Goal: Complete application form

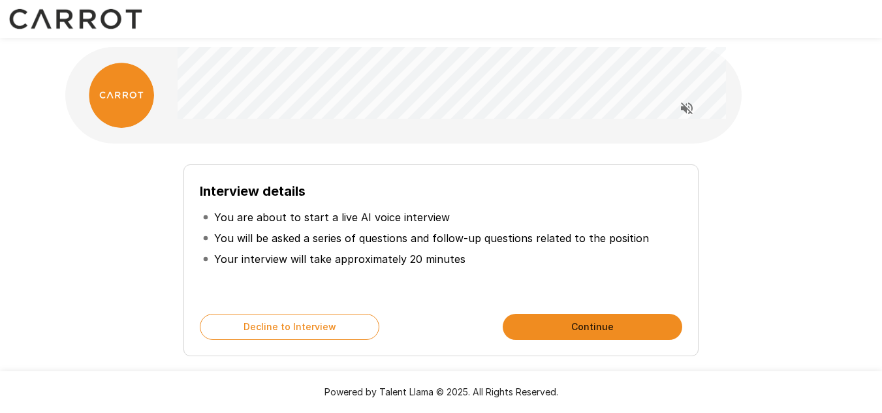
click at [607, 328] on button "Continue" at bounding box center [593, 327] width 180 height 26
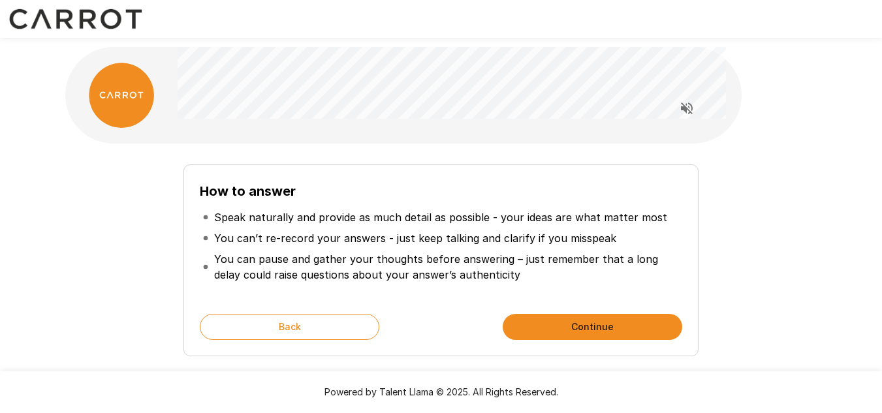
click at [594, 325] on button "Continue" at bounding box center [593, 327] width 180 height 26
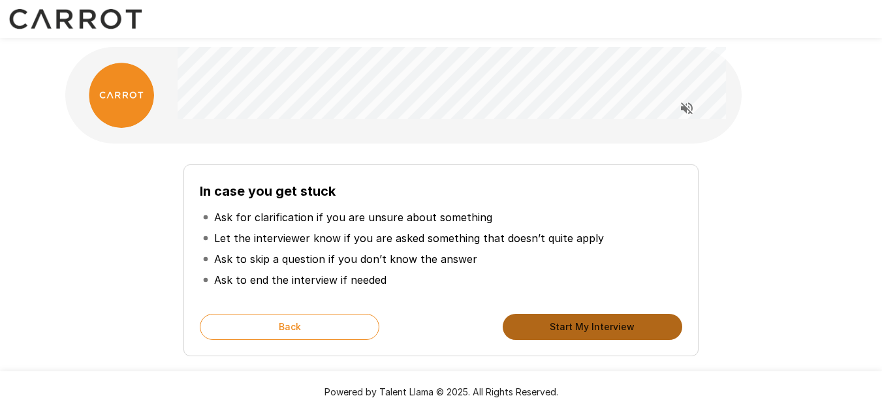
click at [594, 325] on button "Start My Interview" at bounding box center [593, 327] width 180 height 26
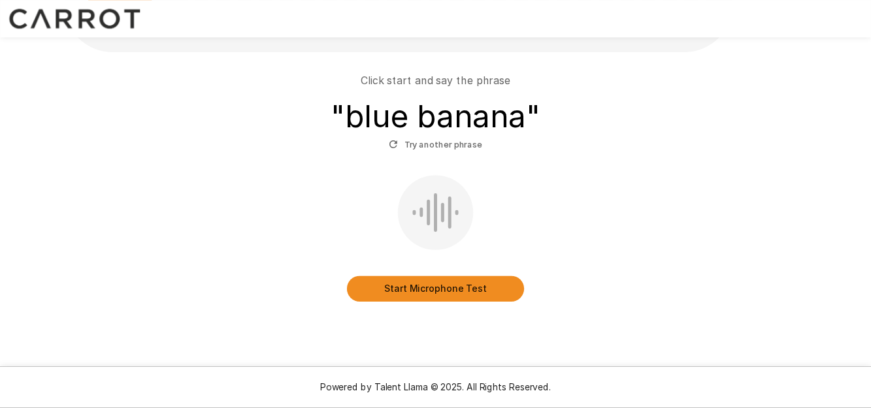
scroll to position [93, 0]
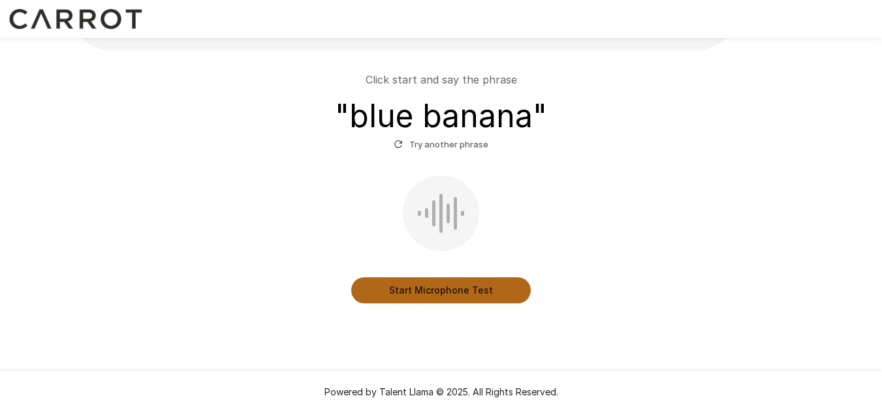
click at [477, 291] on button "Start Microphone Test" at bounding box center [441, 291] width 180 height 26
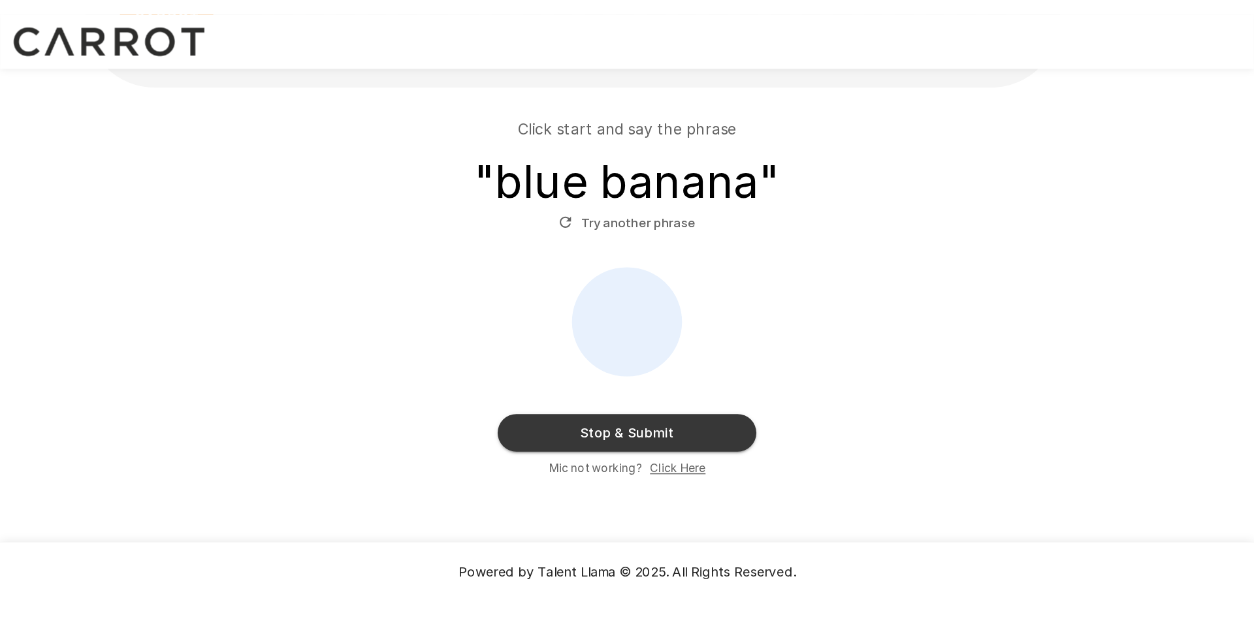
scroll to position [0, 0]
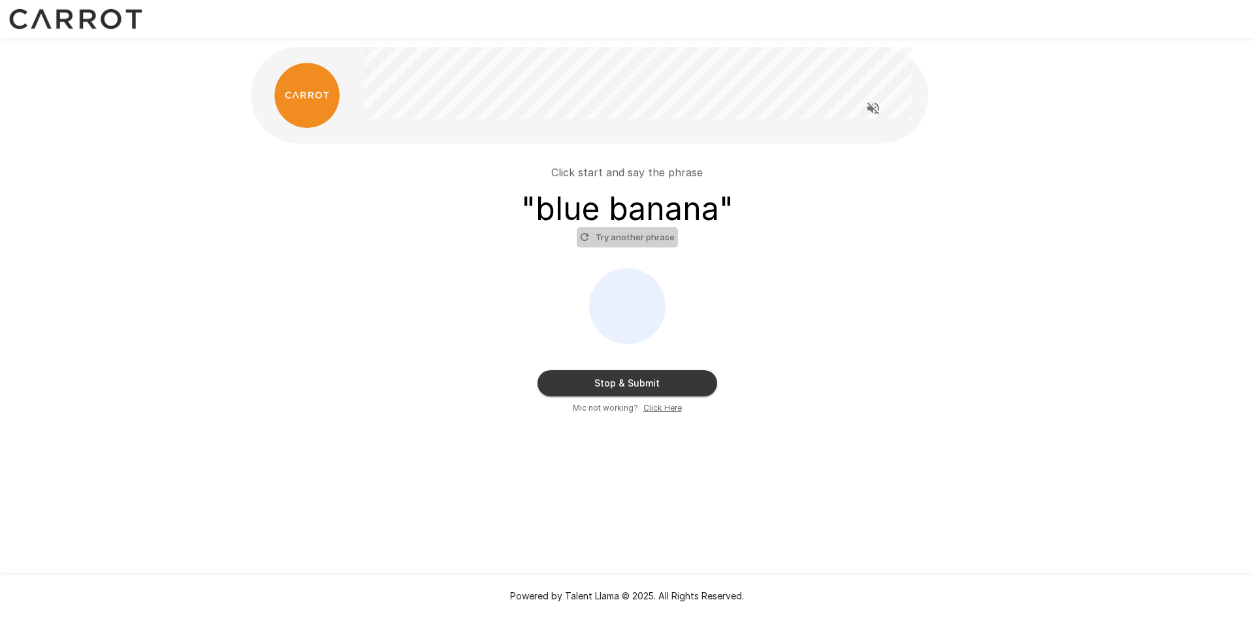
click at [631, 238] on button "Try another phrase" at bounding box center [627, 237] width 101 height 20
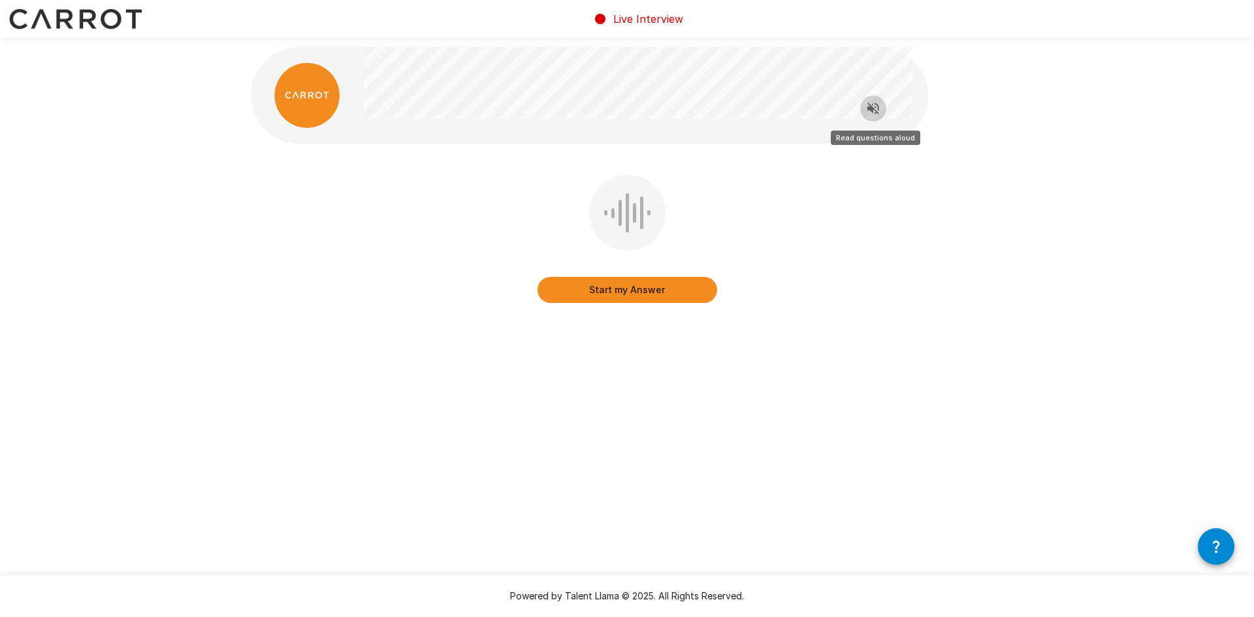
click at [873, 99] on button "Read questions aloud" at bounding box center [873, 108] width 26 height 26
click at [665, 282] on button "Start my Answer" at bounding box center [628, 290] width 180 height 26
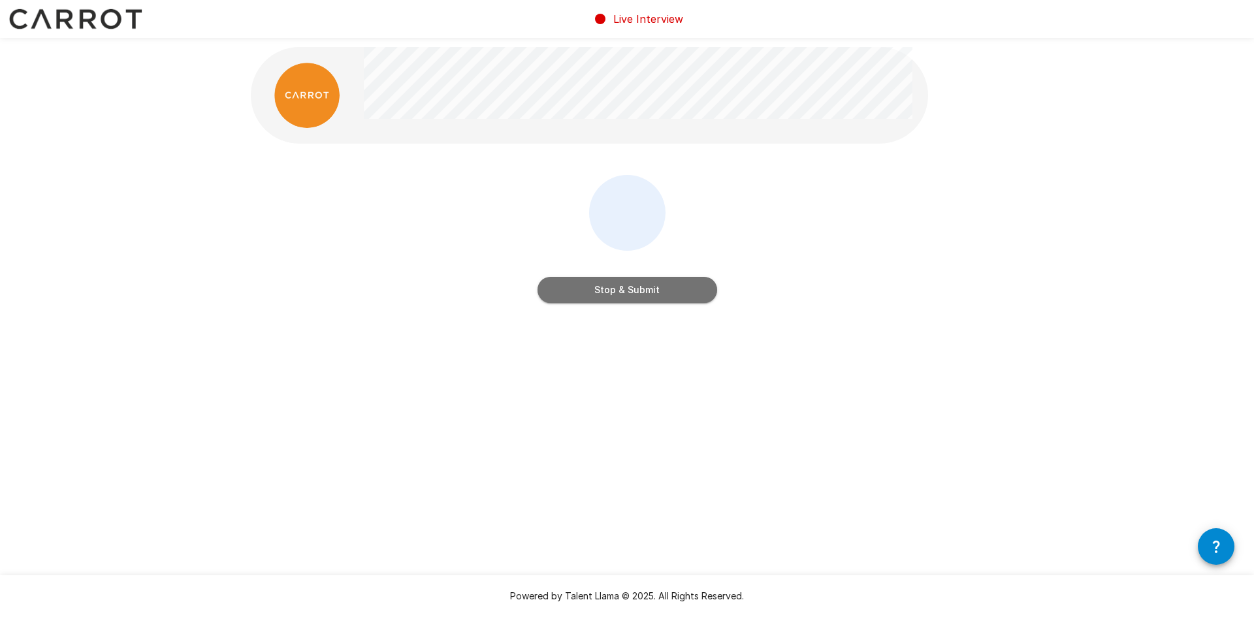
click at [689, 293] on button "Stop & Submit" at bounding box center [628, 290] width 180 height 26
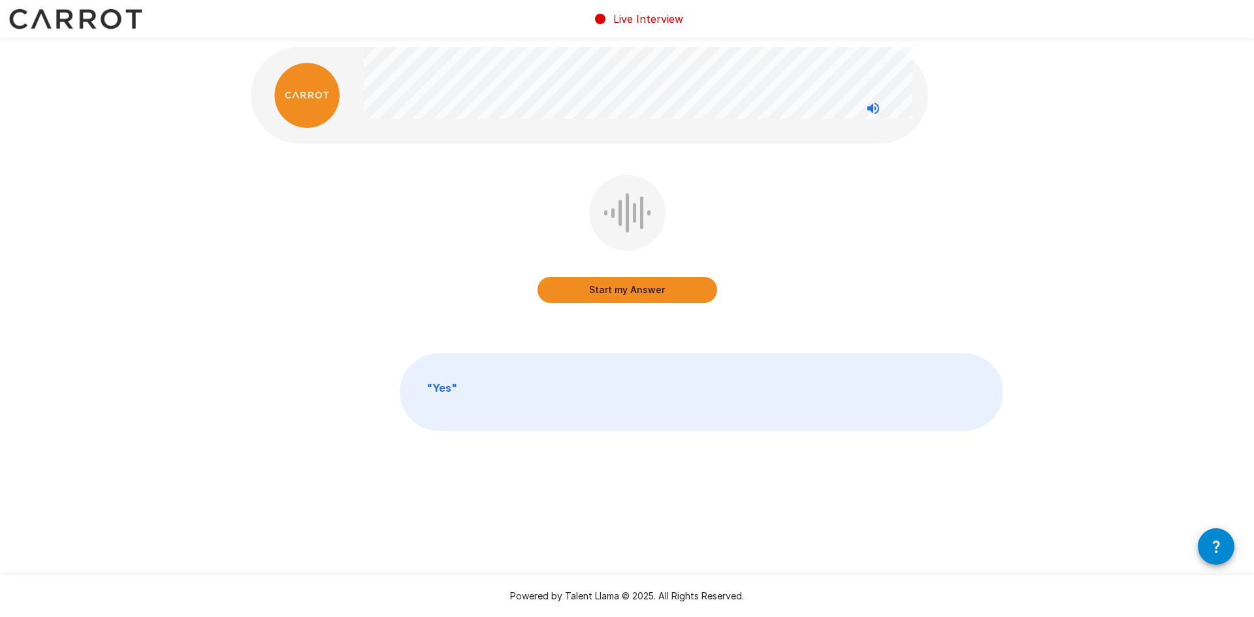
click at [634, 292] on button "Start my Answer" at bounding box center [628, 290] width 180 height 26
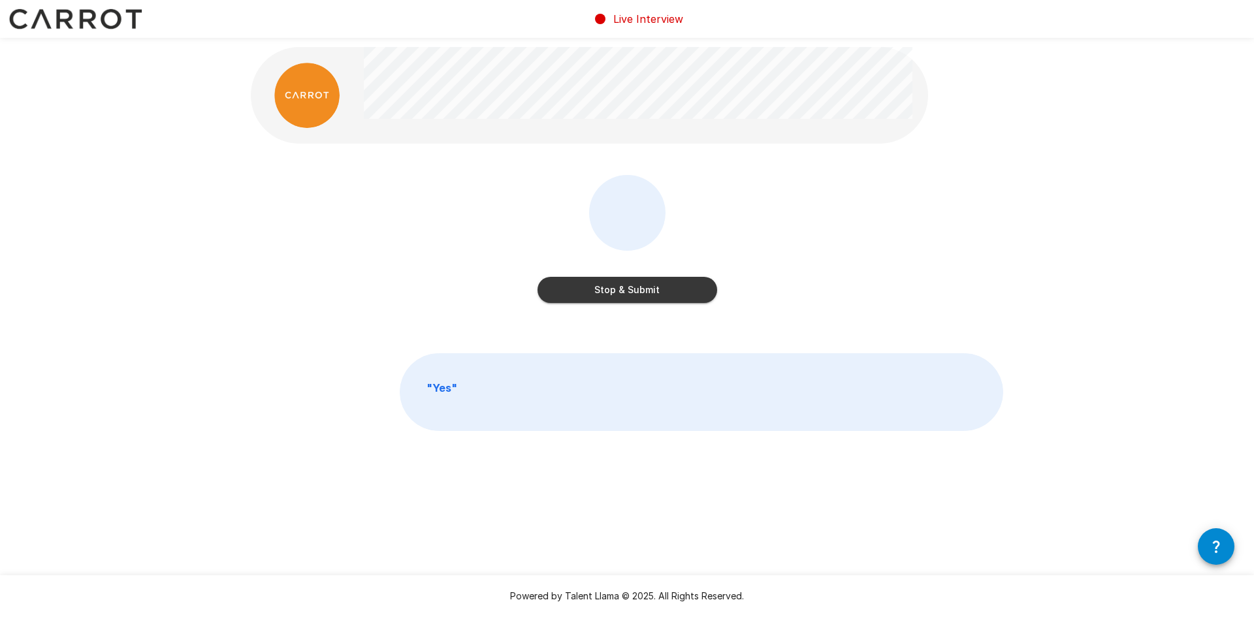
click at [631, 285] on button "Stop & Submit" at bounding box center [628, 290] width 180 height 26
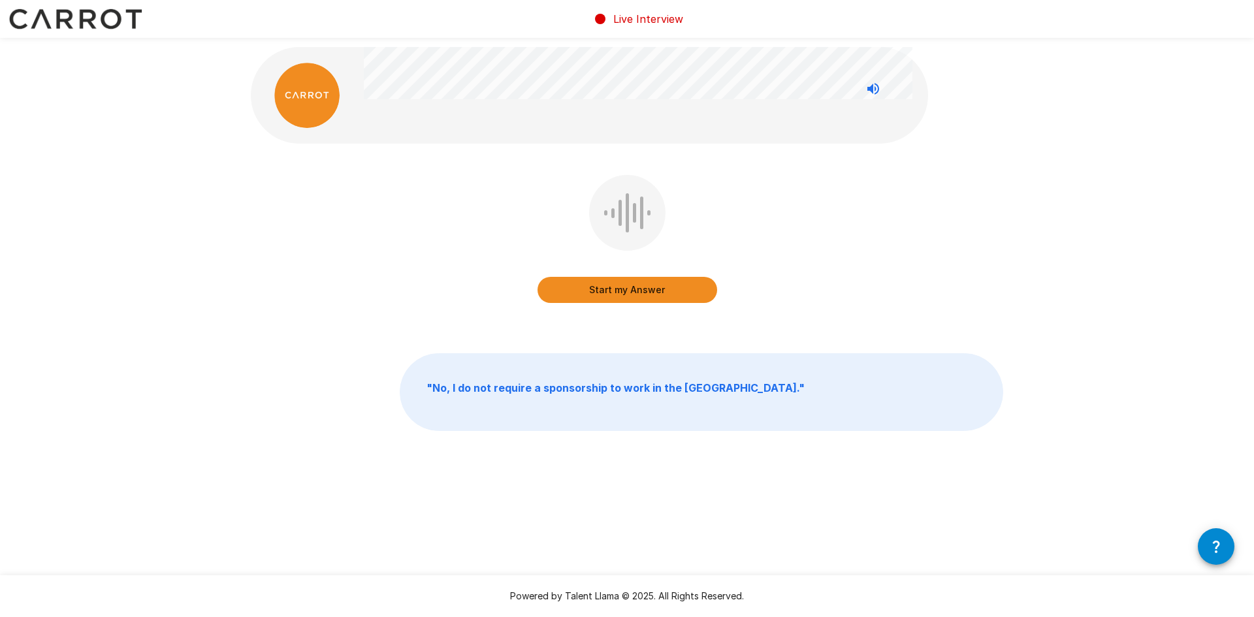
click at [622, 288] on button "Start my Answer" at bounding box center [628, 290] width 180 height 26
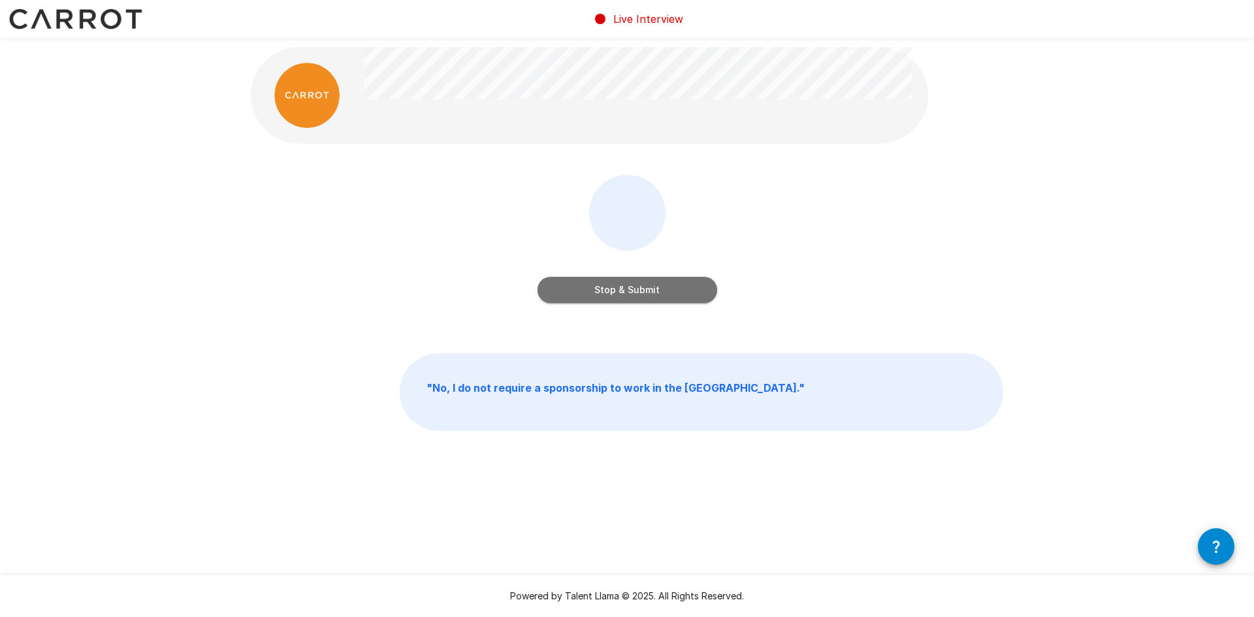
click at [642, 292] on button "Stop & Submit" at bounding box center [628, 290] width 180 height 26
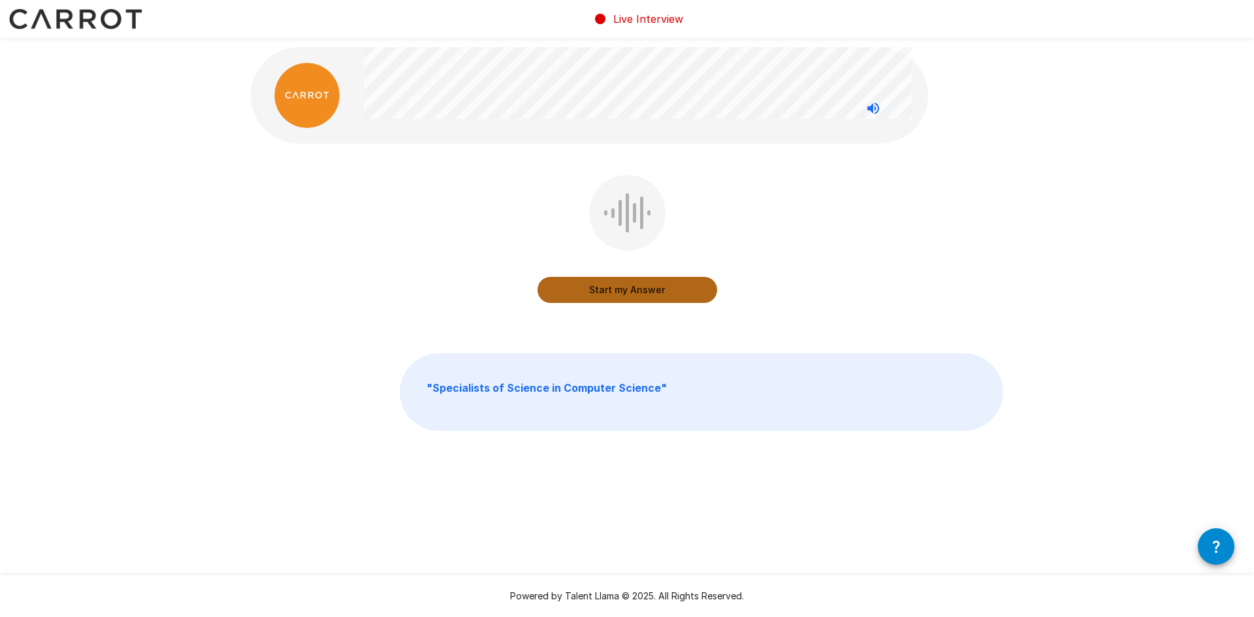
click at [632, 289] on button "Start my Answer" at bounding box center [628, 290] width 180 height 26
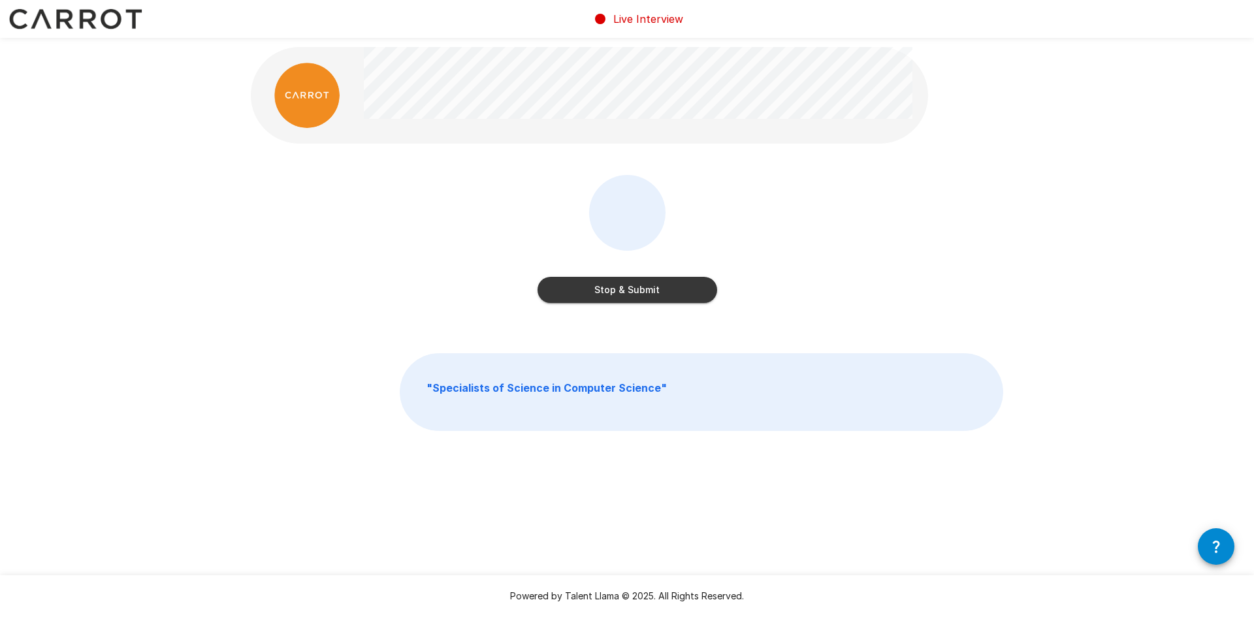
click at [627, 289] on button "Stop & Submit" at bounding box center [628, 290] width 180 height 26
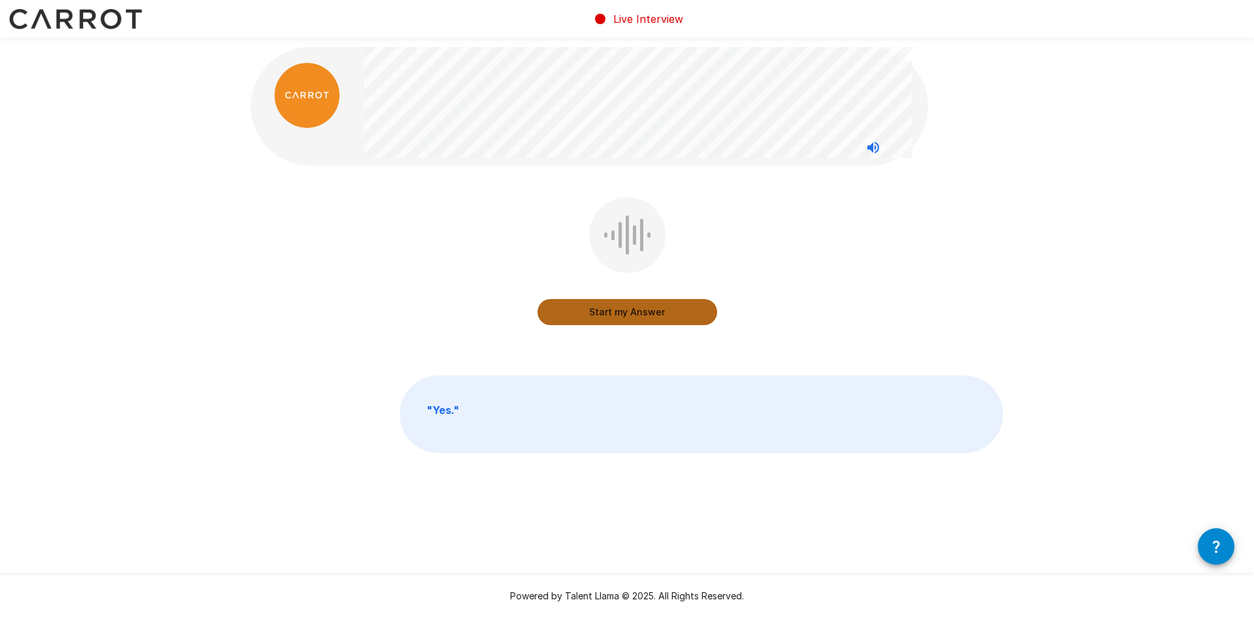
click at [610, 314] on button "Start my Answer" at bounding box center [628, 312] width 180 height 26
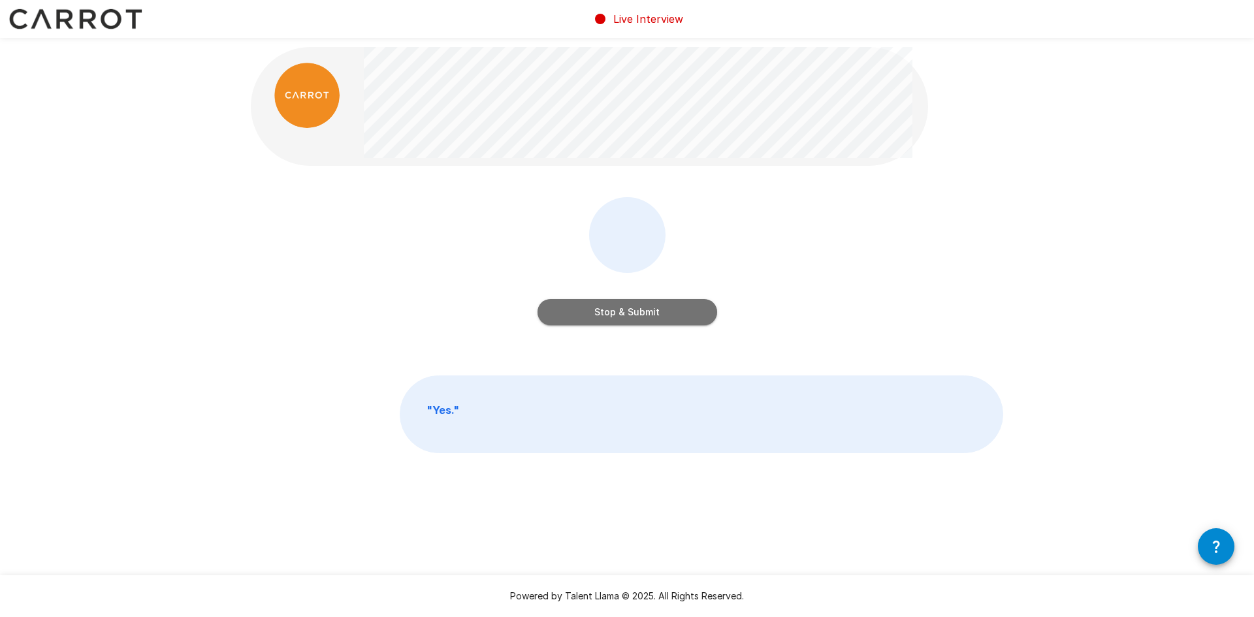
click at [636, 314] on button "Stop & Submit" at bounding box center [628, 312] width 180 height 26
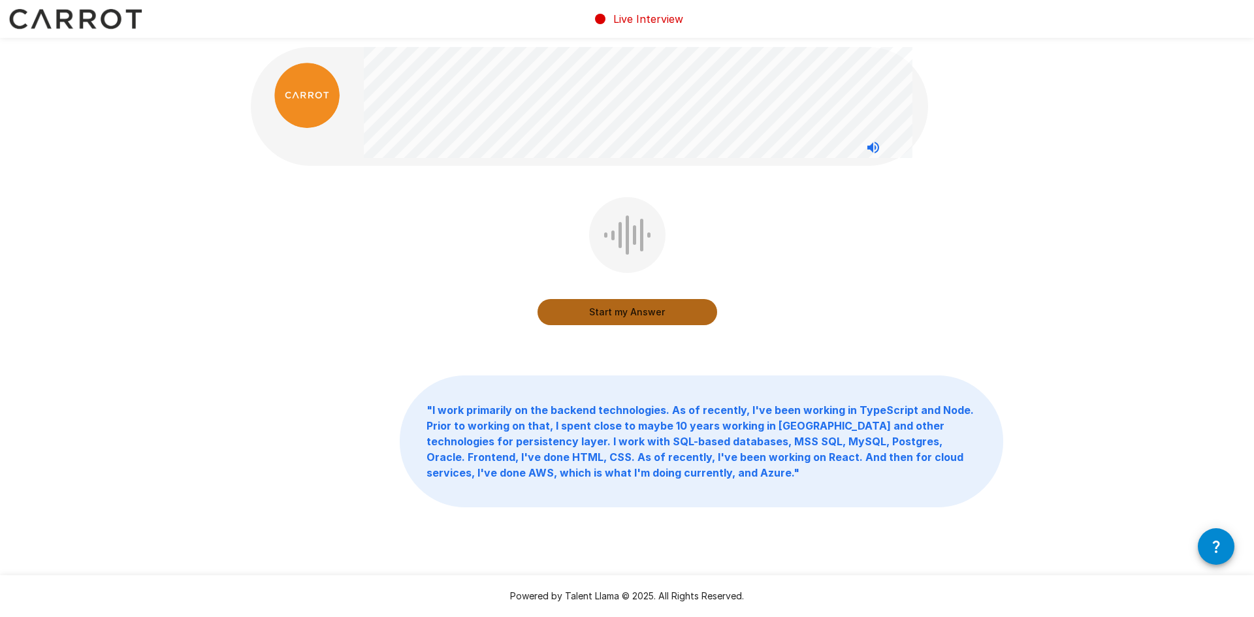
click at [638, 317] on button "Start my Answer" at bounding box center [628, 312] width 180 height 26
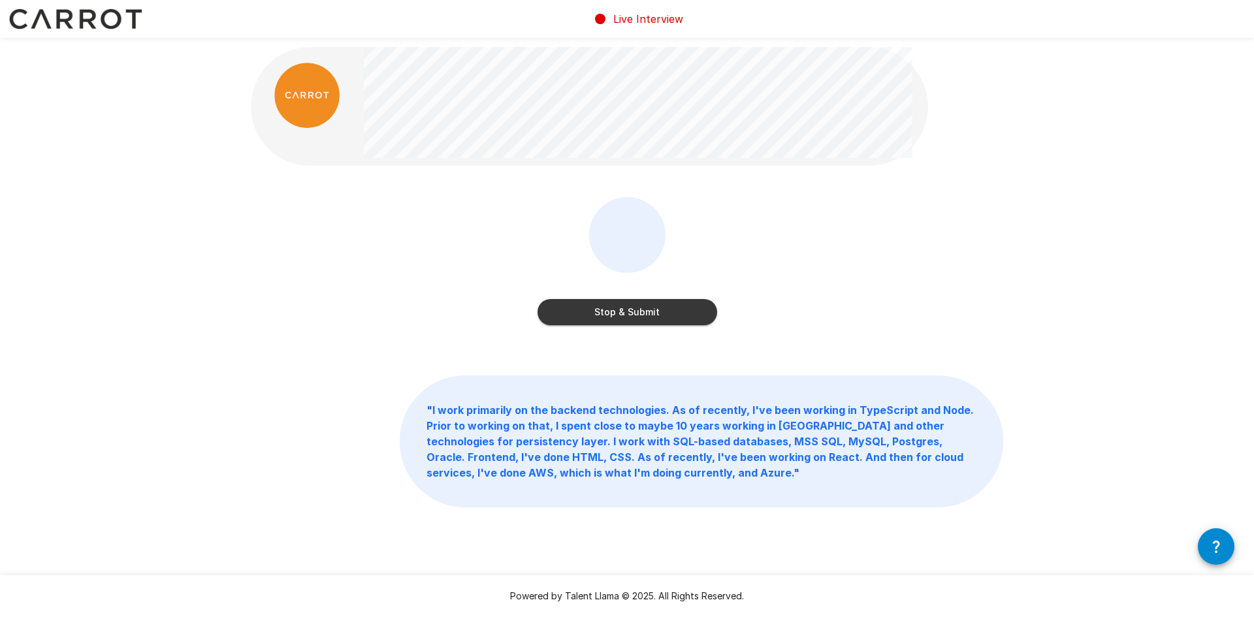
click at [610, 310] on button "Stop & Submit" at bounding box center [628, 312] width 180 height 26
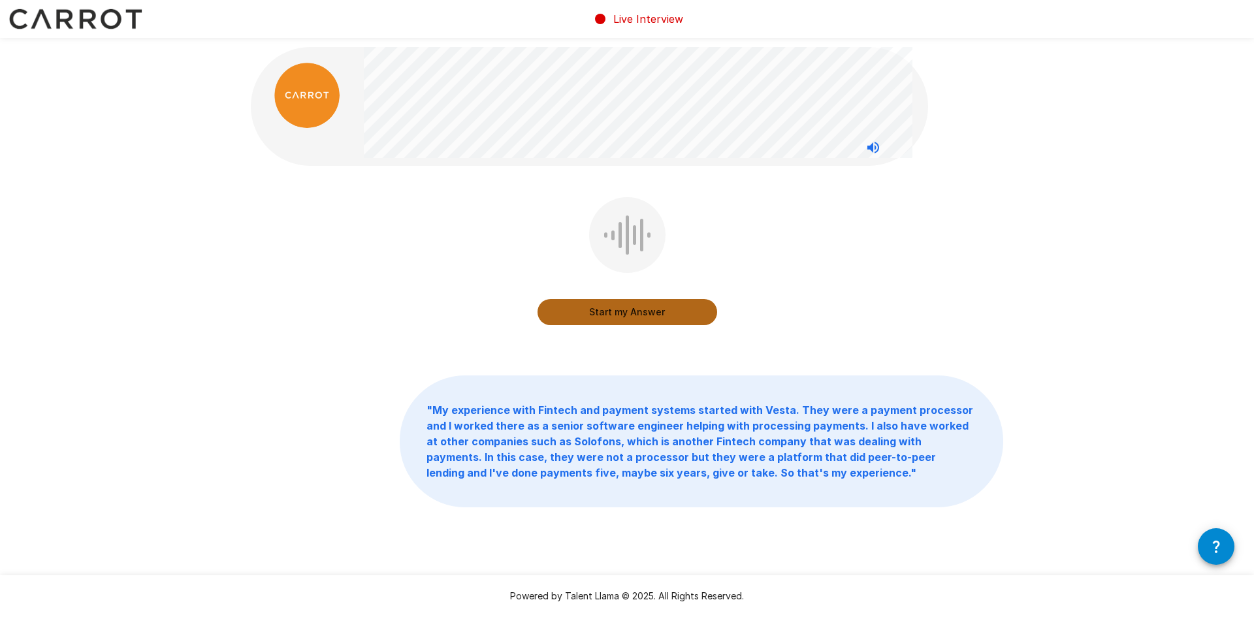
click at [685, 315] on button "Start my Answer" at bounding box center [628, 312] width 180 height 26
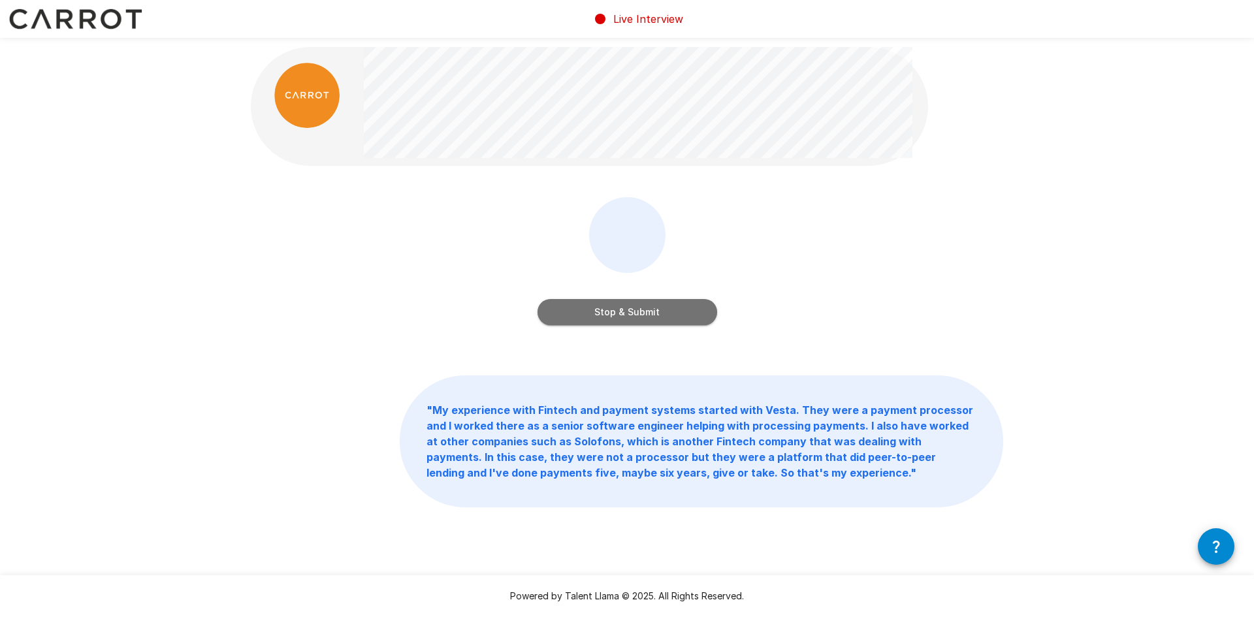
click at [640, 310] on button "Stop & Submit" at bounding box center [628, 312] width 180 height 26
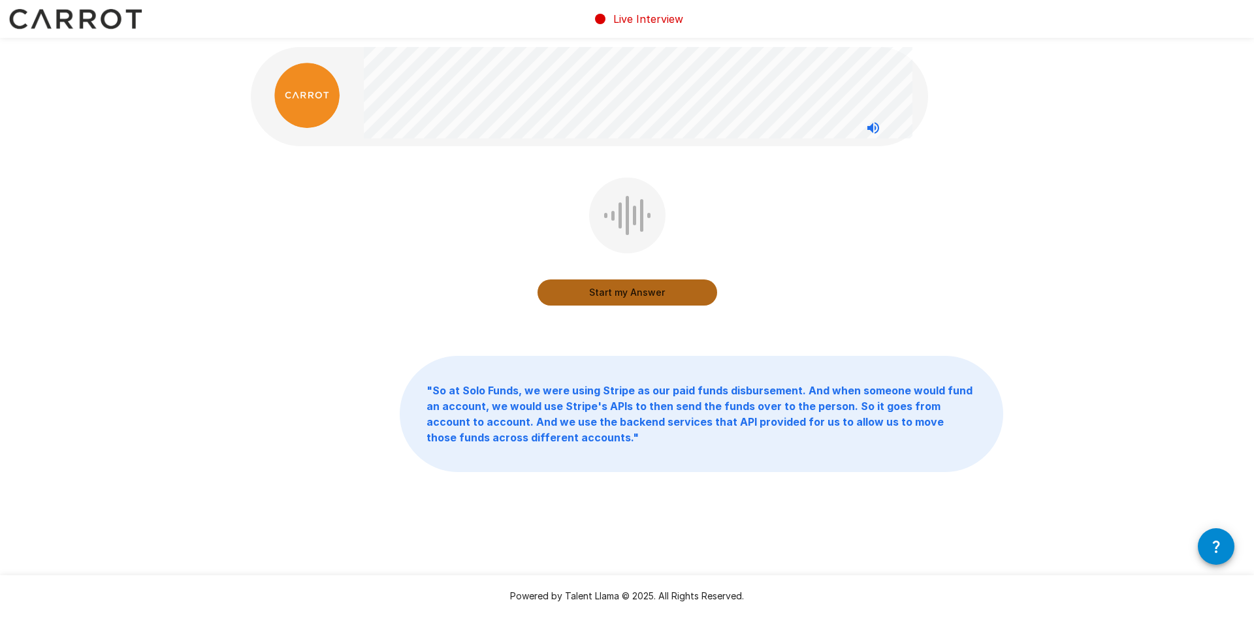
click at [666, 285] on button "Start my Answer" at bounding box center [628, 293] width 180 height 26
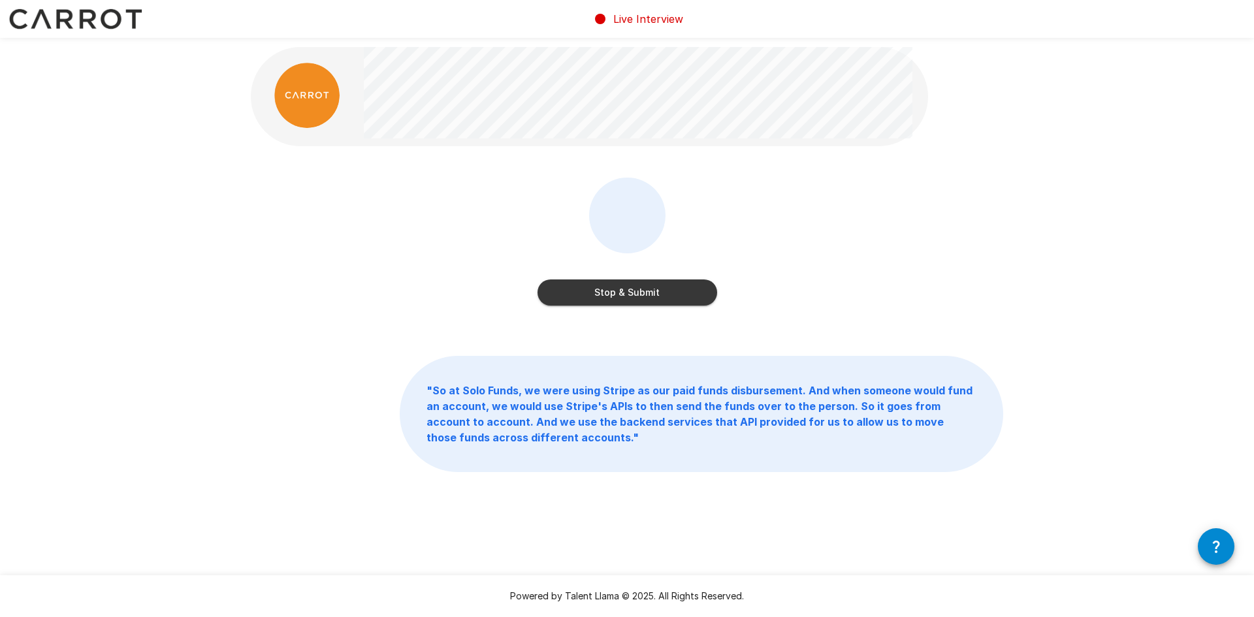
click at [666, 286] on button "Stop & Submit" at bounding box center [628, 293] width 180 height 26
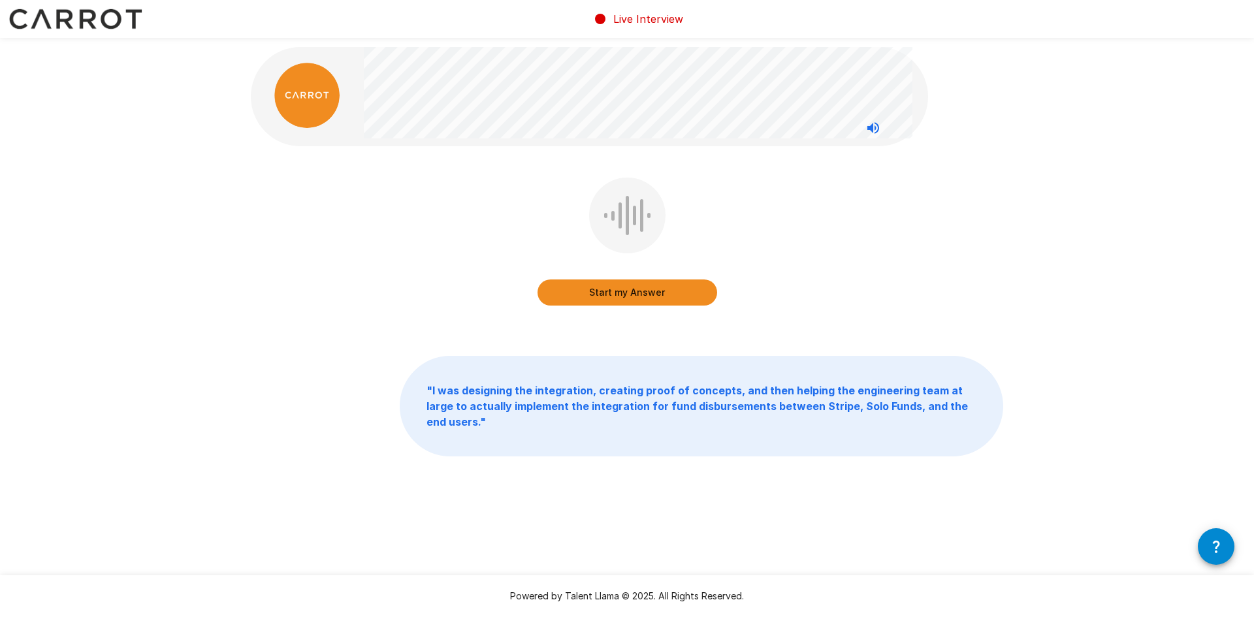
click at [642, 289] on button "Start my Answer" at bounding box center [628, 293] width 180 height 26
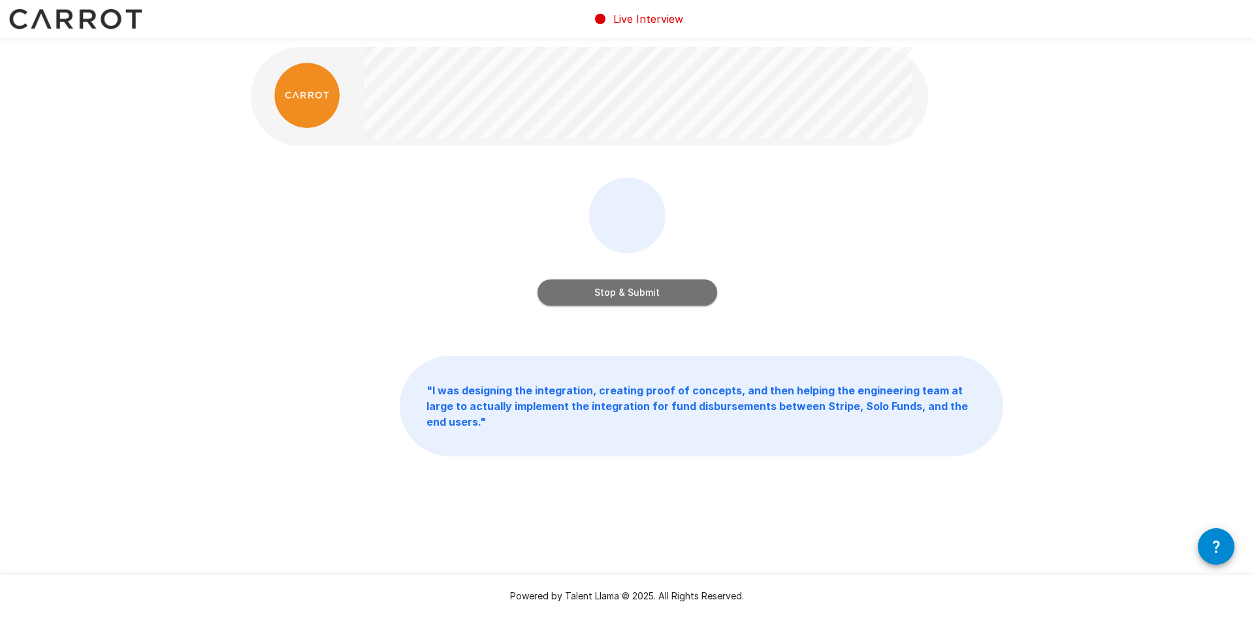
click at [673, 294] on button "Stop & Submit" at bounding box center [628, 293] width 180 height 26
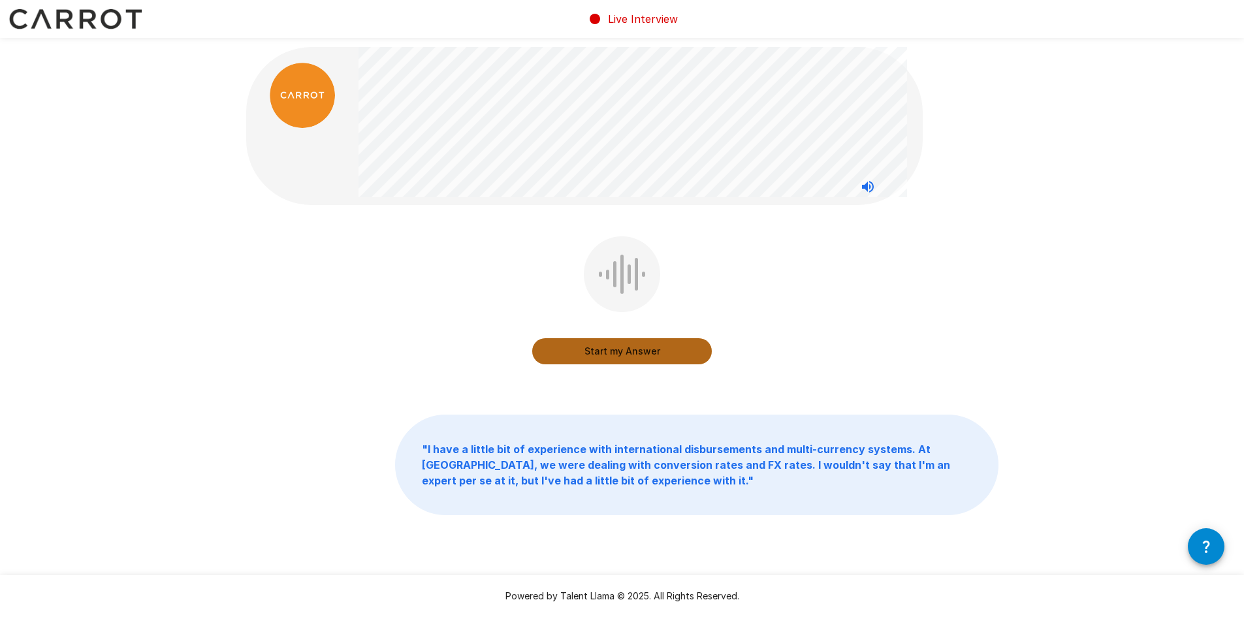
click at [665, 353] on button "Start my Answer" at bounding box center [622, 351] width 180 height 26
click at [664, 357] on button "Stop & Submit" at bounding box center [622, 351] width 180 height 26
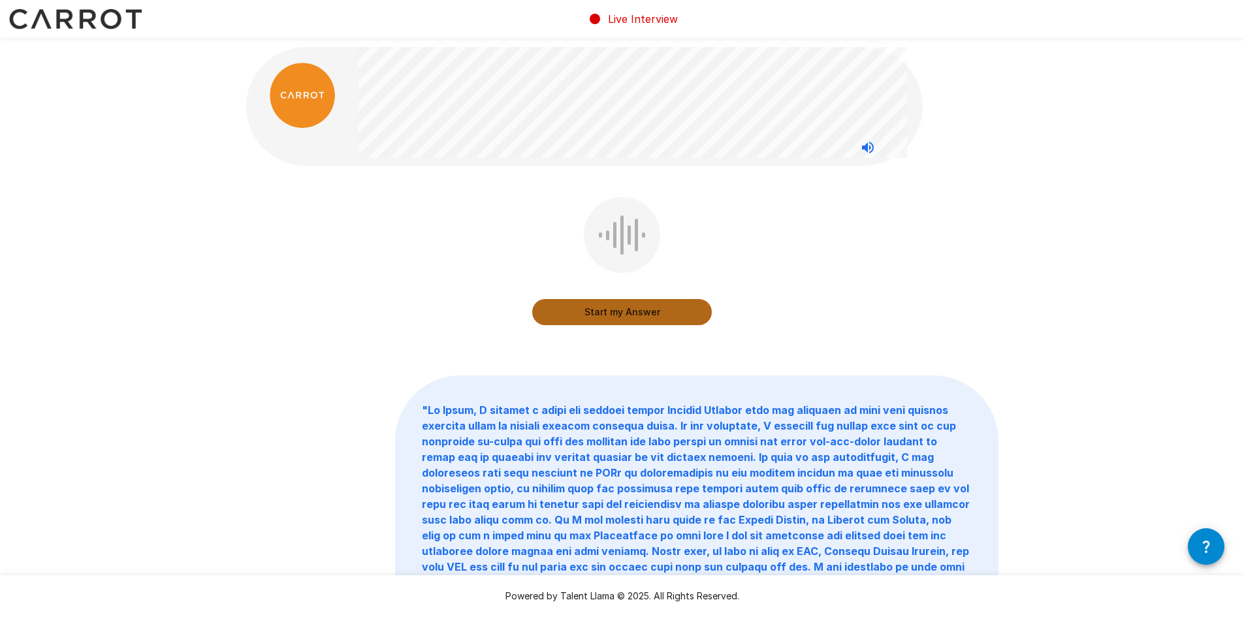
click at [624, 314] on button "Start my Answer" at bounding box center [622, 312] width 180 height 26
click at [636, 312] on button "Stop & Submit" at bounding box center [622, 312] width 180 height 26
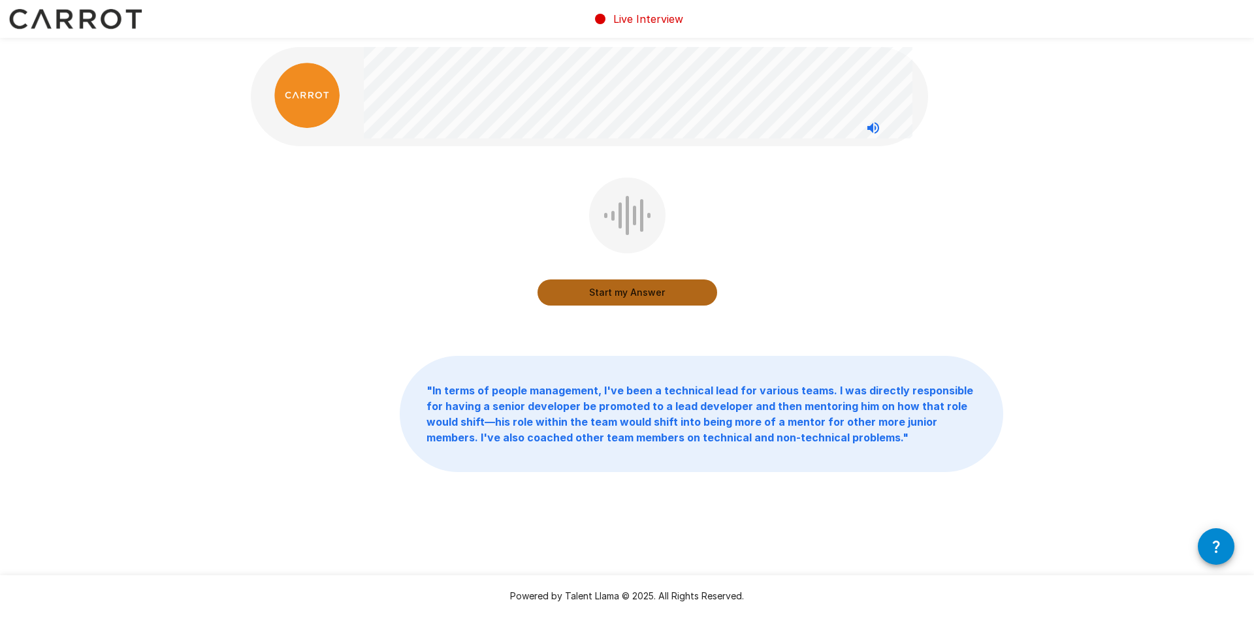
click at [687, 293] on button "Start my Answer" at bounding box center [628, 293] width 180 height 26
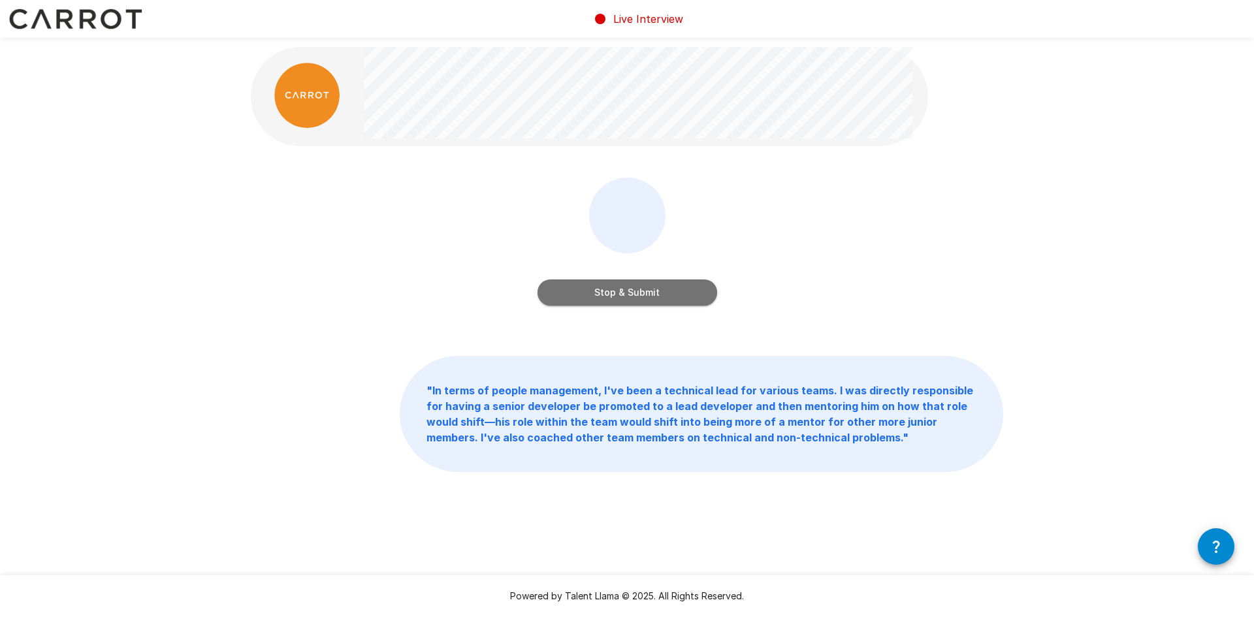
click at [668, 288] on button "Stop & Submit" at bounding box center [628, 293] width 180 height 26
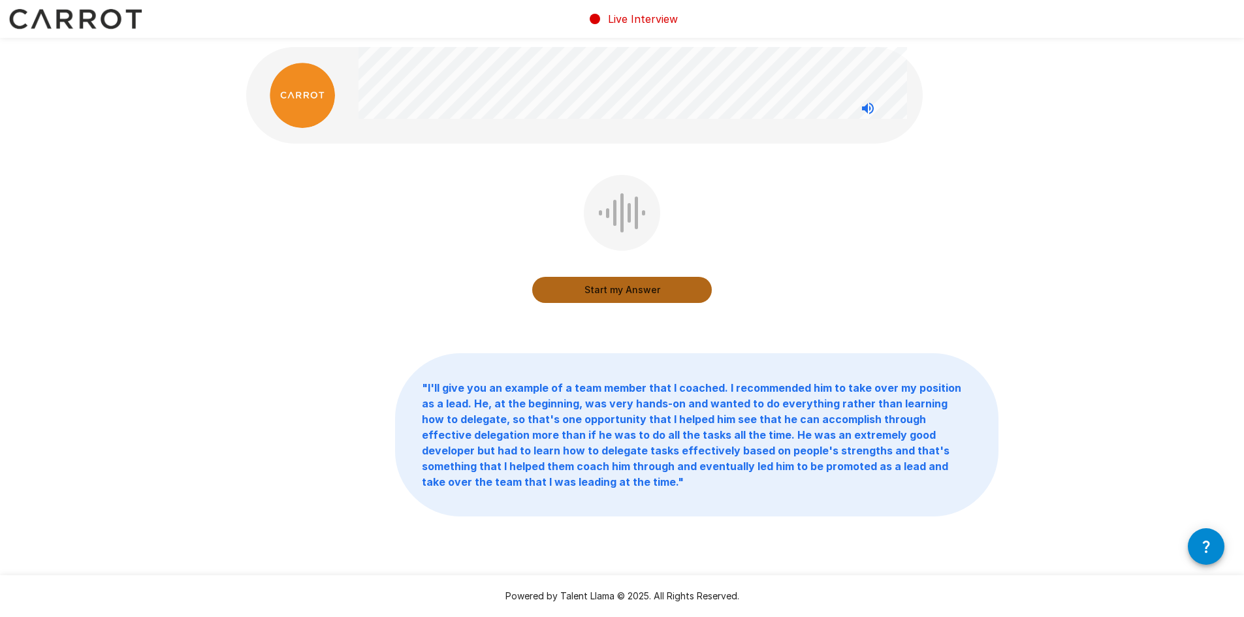
click at [629, 282] on button "Start my Answer" at bounding box center [622, 290] width 180 height 26
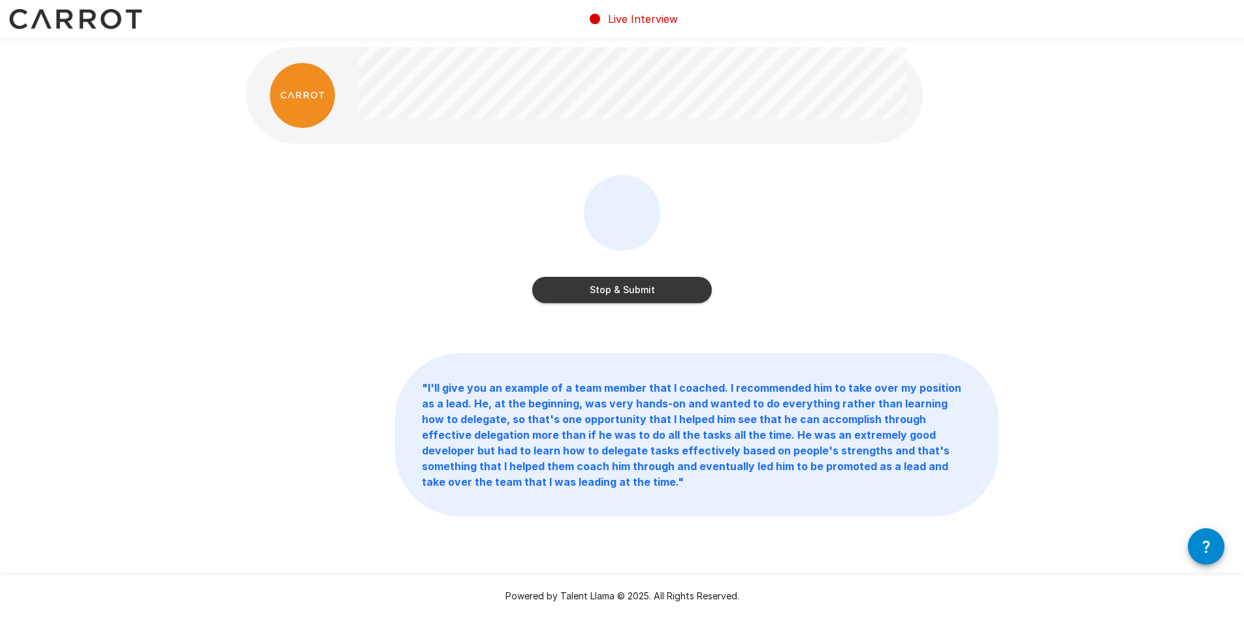
click at [669, 287] on button "Stop & Submit" at bounding box center [622, 290] width 180 height 26
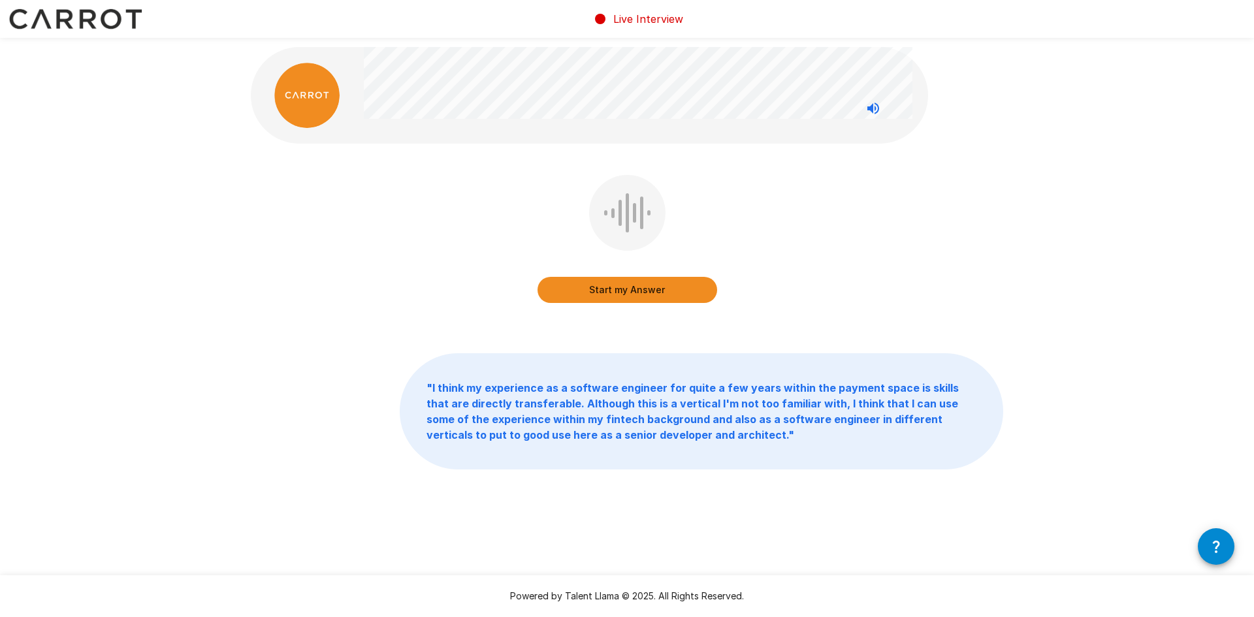
click at [619, 286] on button "Start my Answer" at bounding box center [628, 290] width 180 height 26
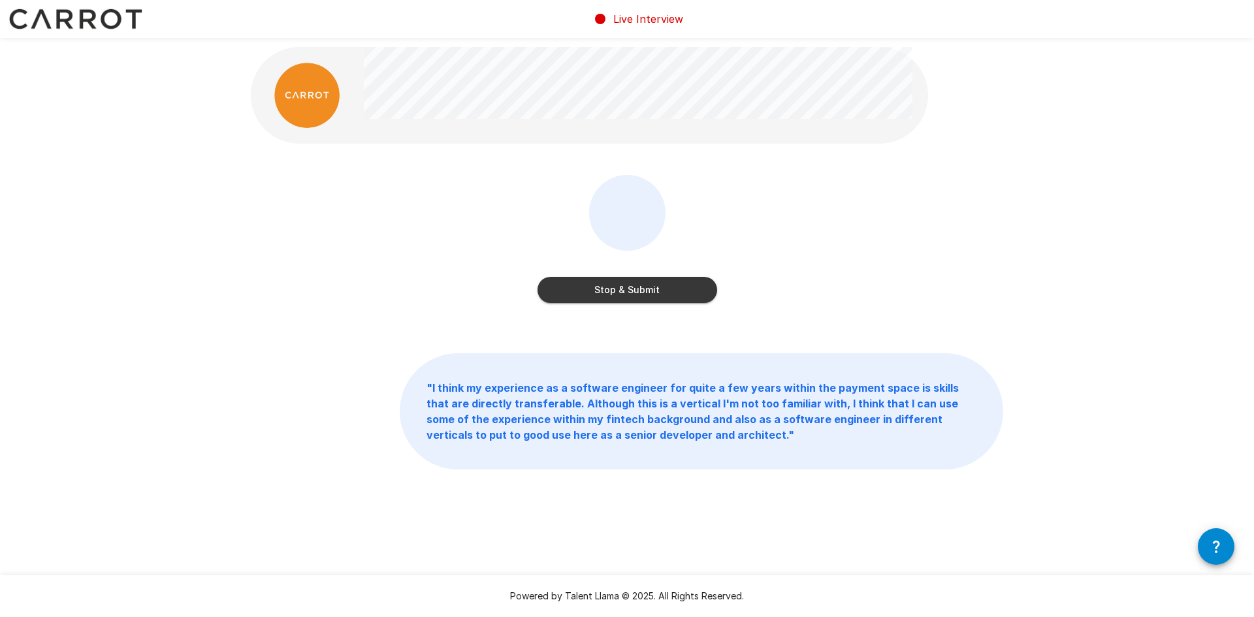
click at [636, 295] on button "Stop & Submit" at bounding box center [628, 290] width 180 height 26
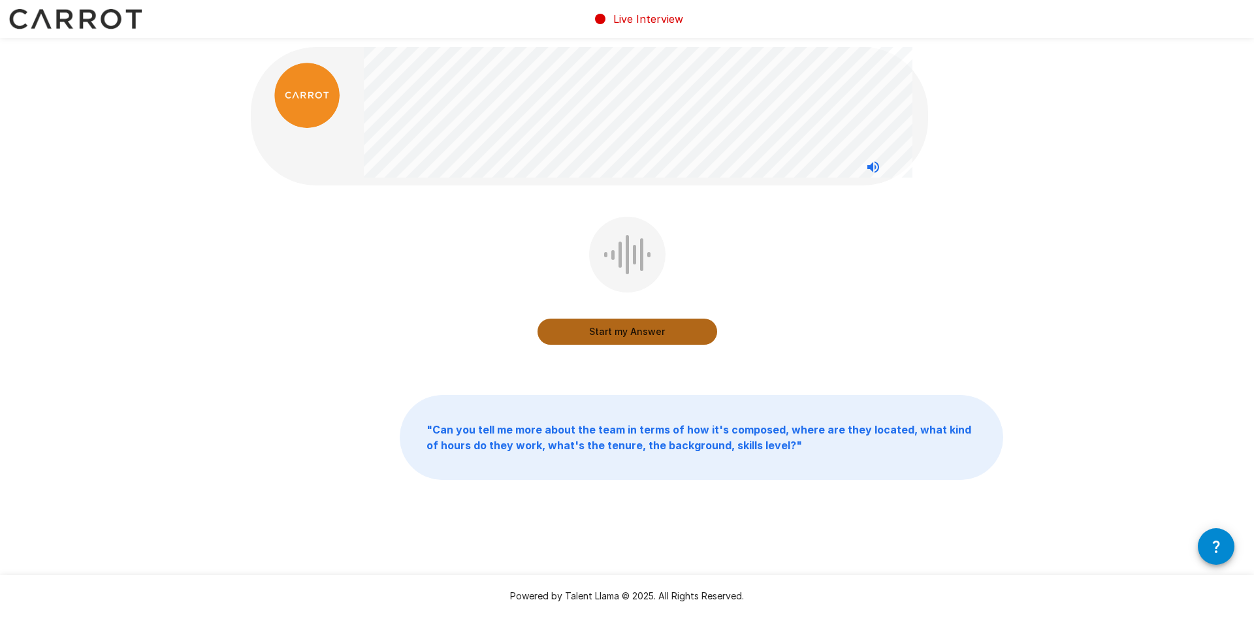
click at [631, 323] on button "Start my Answer" at bounding box center [628, 332] width 180 height 26
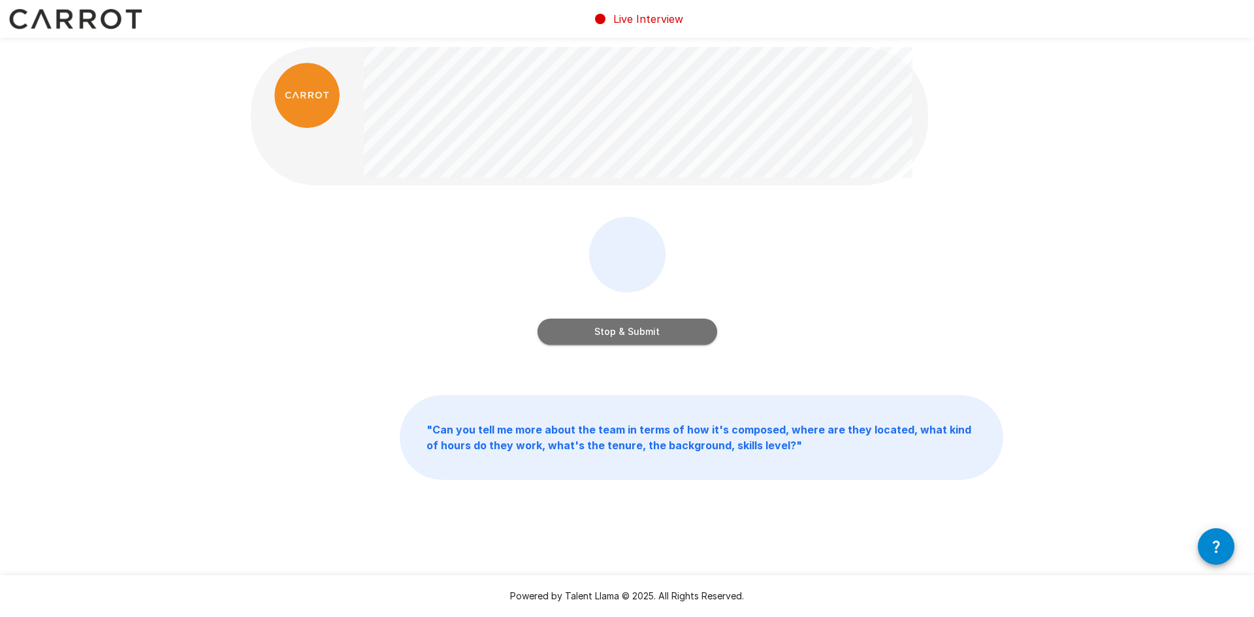
click at [668, 331] on button "Stop & Submit" at bounding box center [628, 332] width 180 height 26
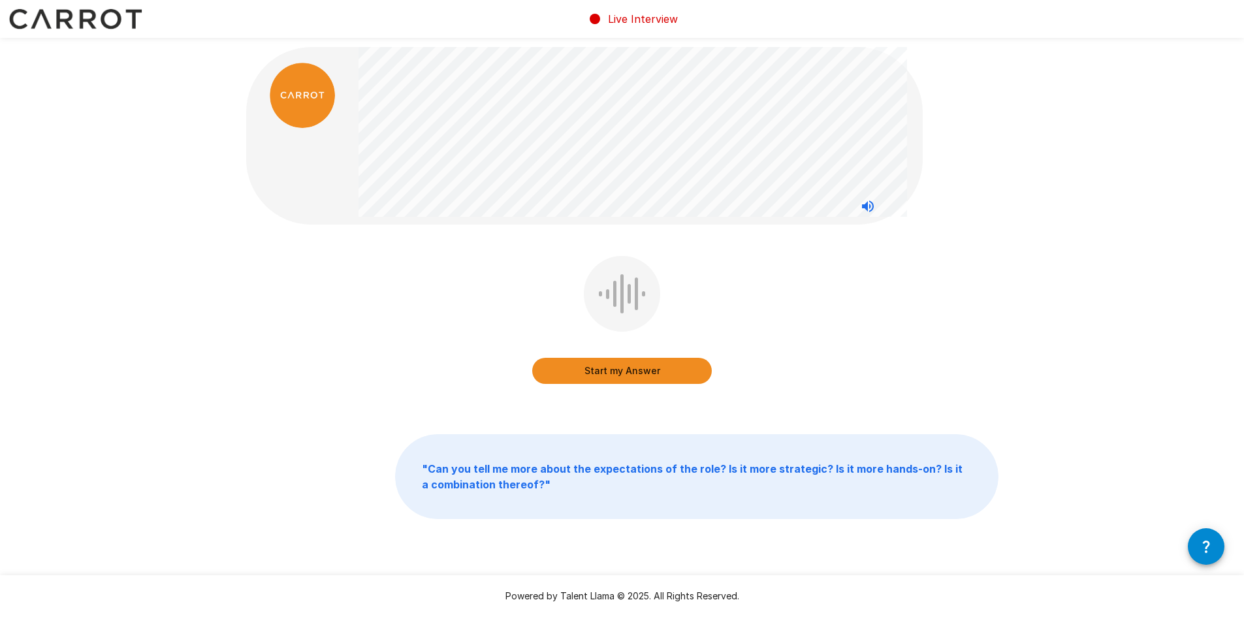
click at [628, 369] on button "Start my Answer" at bounding box center [622, 371] width 180 height 26
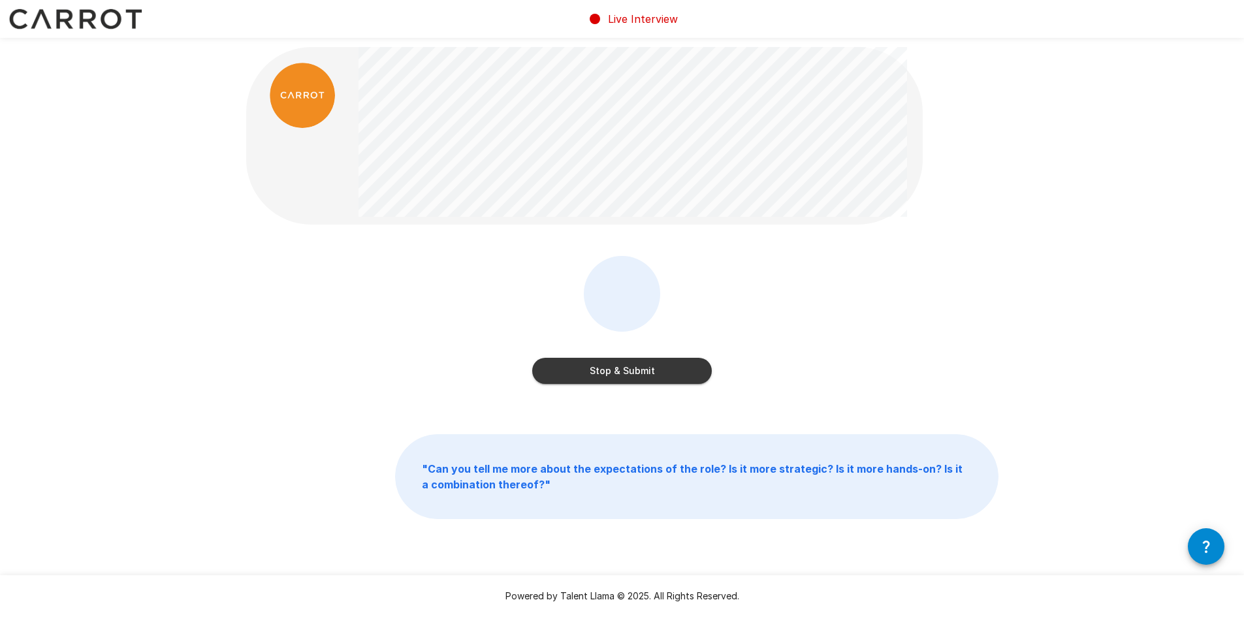
click at [633, 370] on button "Stop & Submit" at bounding box center [622, 371] width 180 height 26
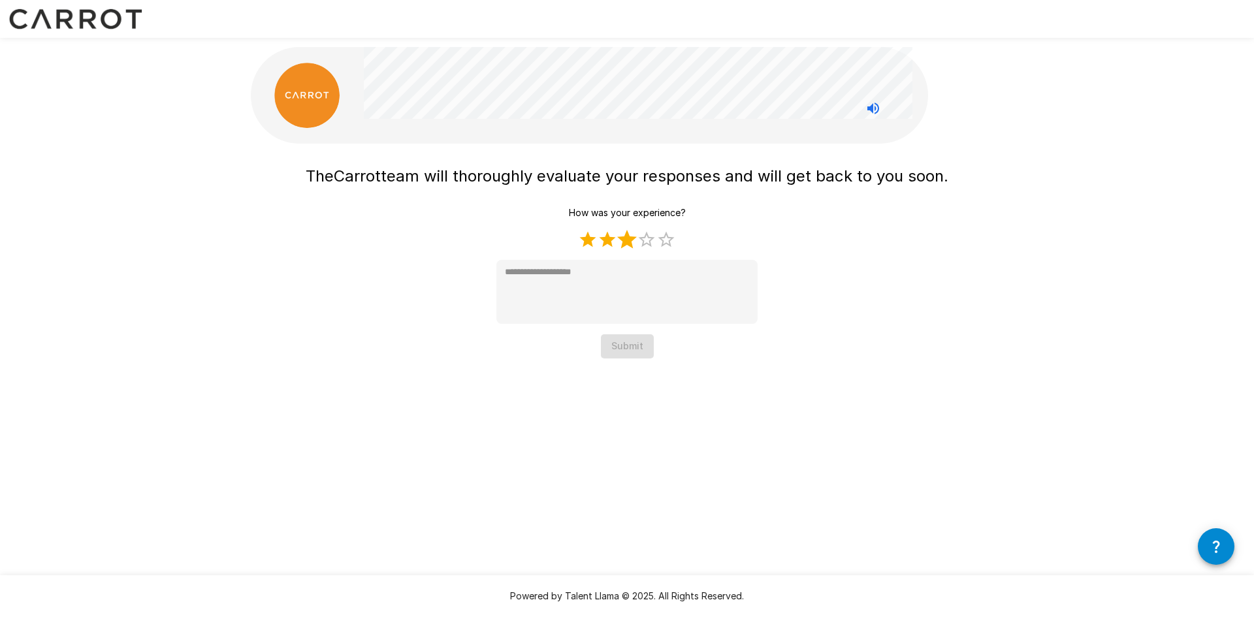
click at [628, 243] on label "3 Stars" at bounding box center [627, 240] width 20 height 20
type textarea "*"
click at [638, 346] on button "Submit" at bounding box center [627, 346] width 53 height 24
